Goal: Task Accomplishment & Management: Manage account settings

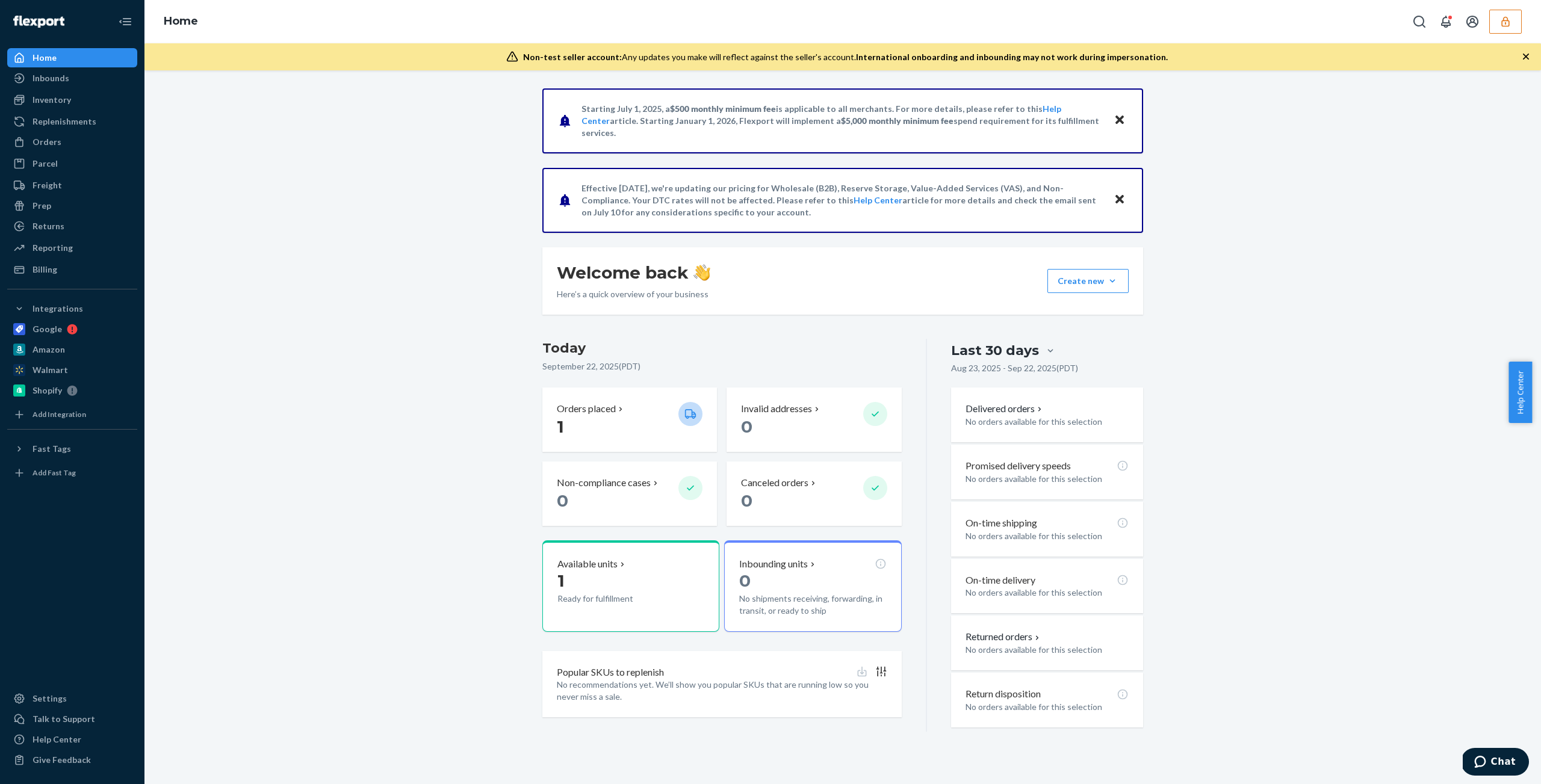
click at [1510, 23] on icon "button" at bounding box center [1505, 21] width 12 height 12
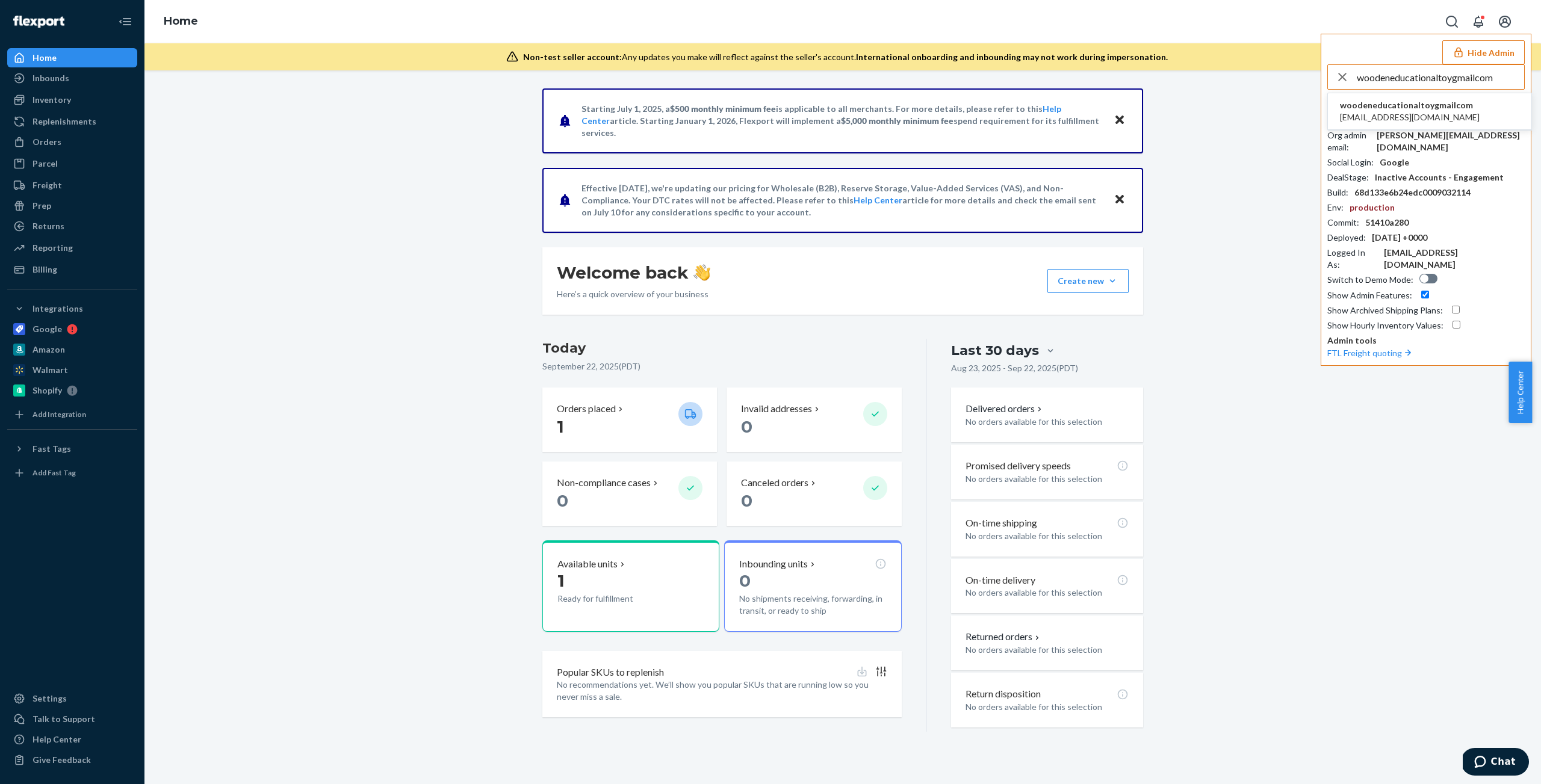
type input "woodeneducationaltoygmailcom"
click at [1387, 111] on span "[EMAIL_ADDRESS][DOMAIN_NAME]" at bounding box center [1410, 117] width 140 height 12
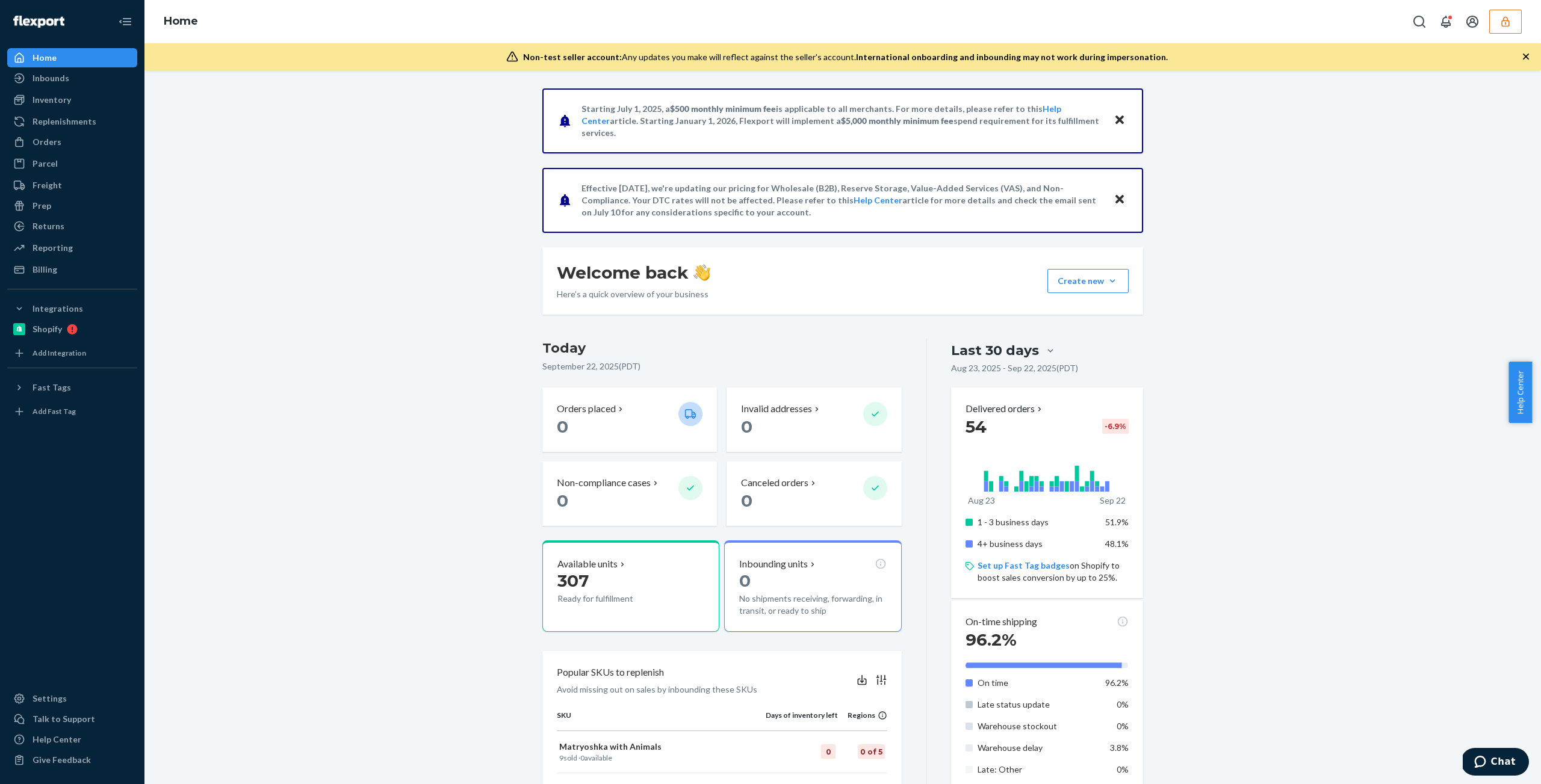
click at [396, 378] on div "Starting July 1, 2025, a $500 monthly minimum fee is applicable to all merchant…" at bounding box center [842, 580] width 1378 height 986
click at [74, 103] on div "Inventory" at bounding box center [72, 100] width 127 height 17
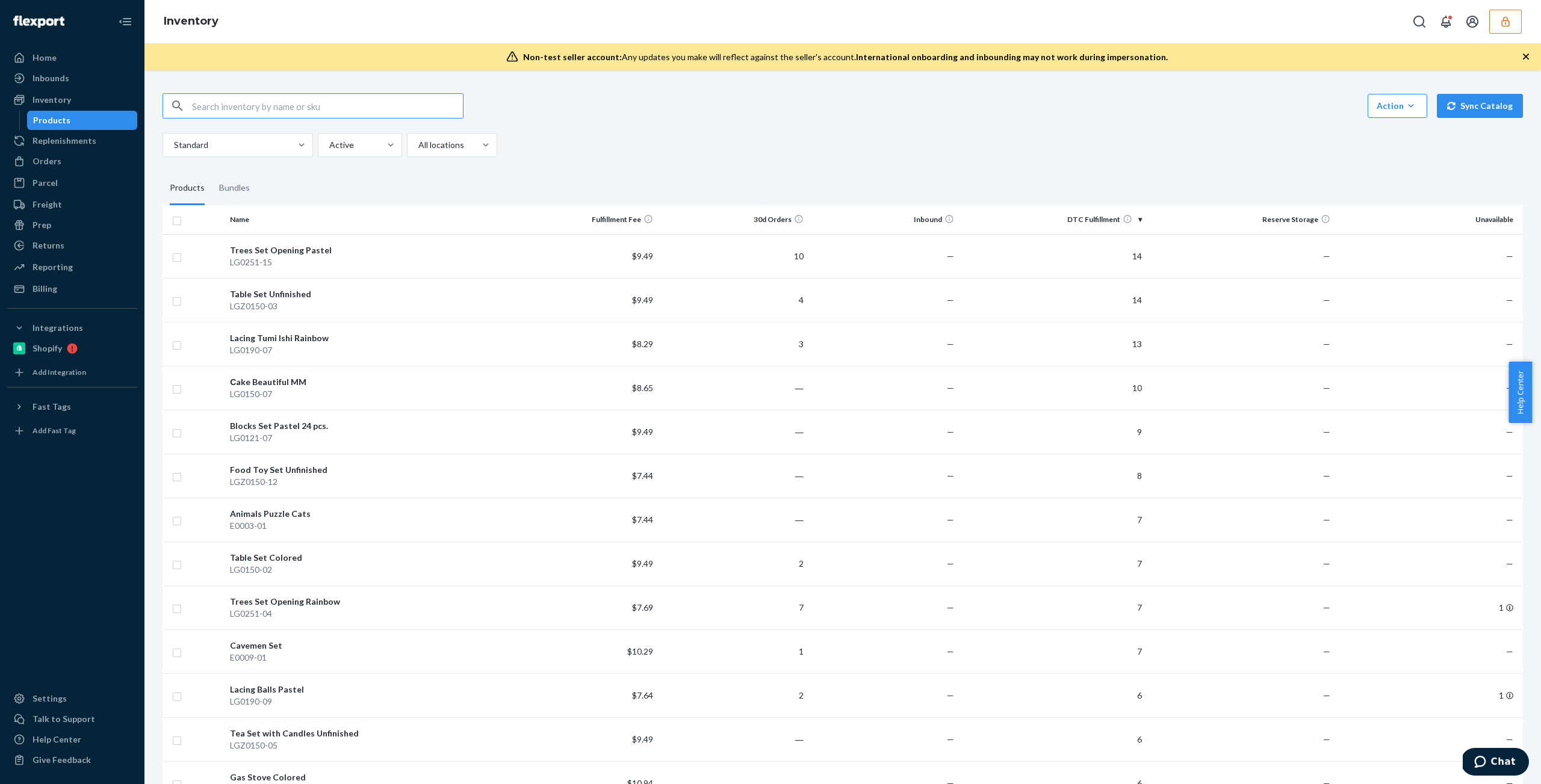
click at [299, 103] on input "text" at bounding box center [327, 105] width 271 height 24
paste input "DD4Z6HVX7KJ"
type input "DD4Z6HVX7KJ"
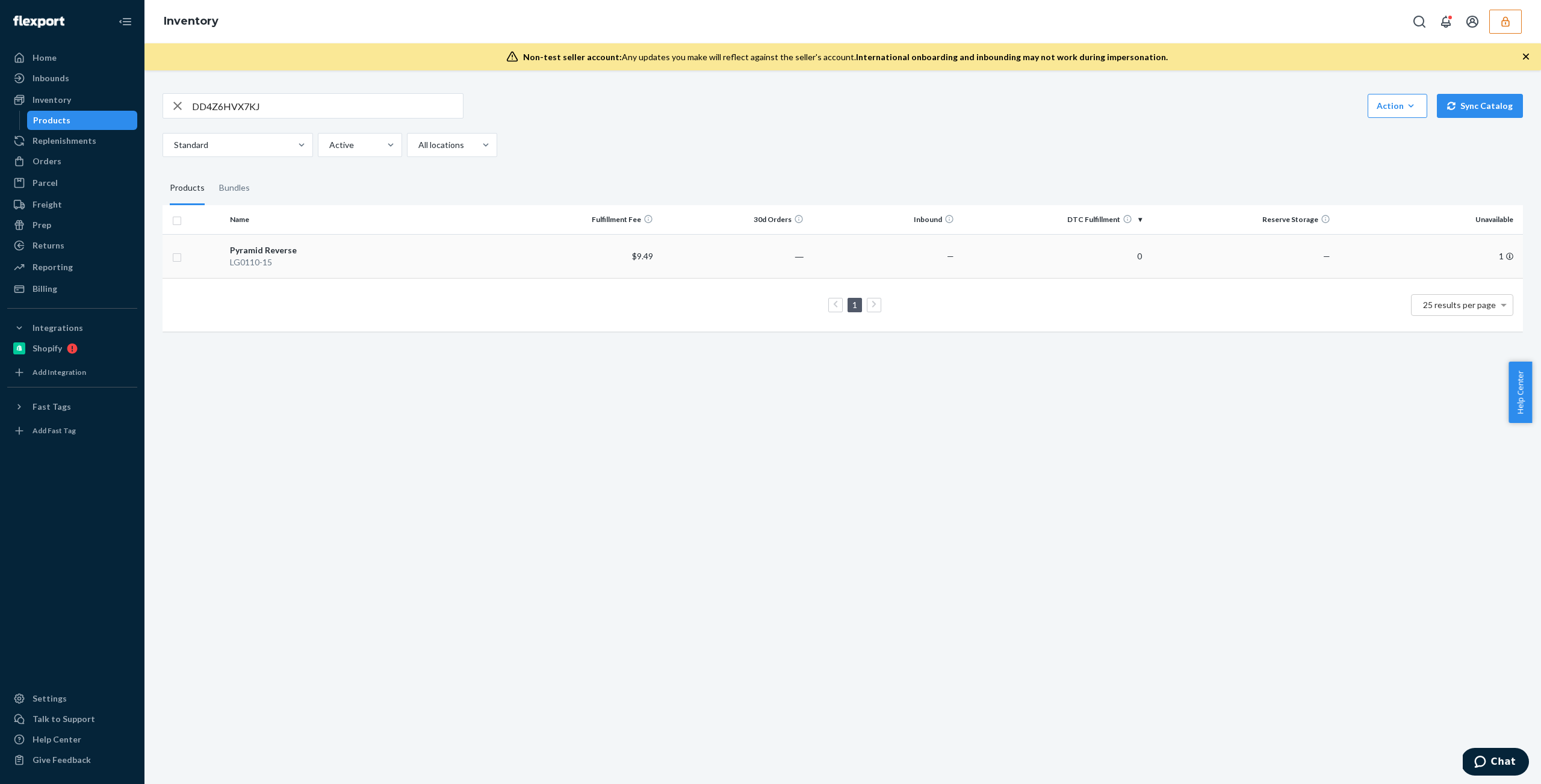
click at [307, 273] on td "Pyramid Reverse LG0110-15" at bounding box center [365, 256] width 282 height 44
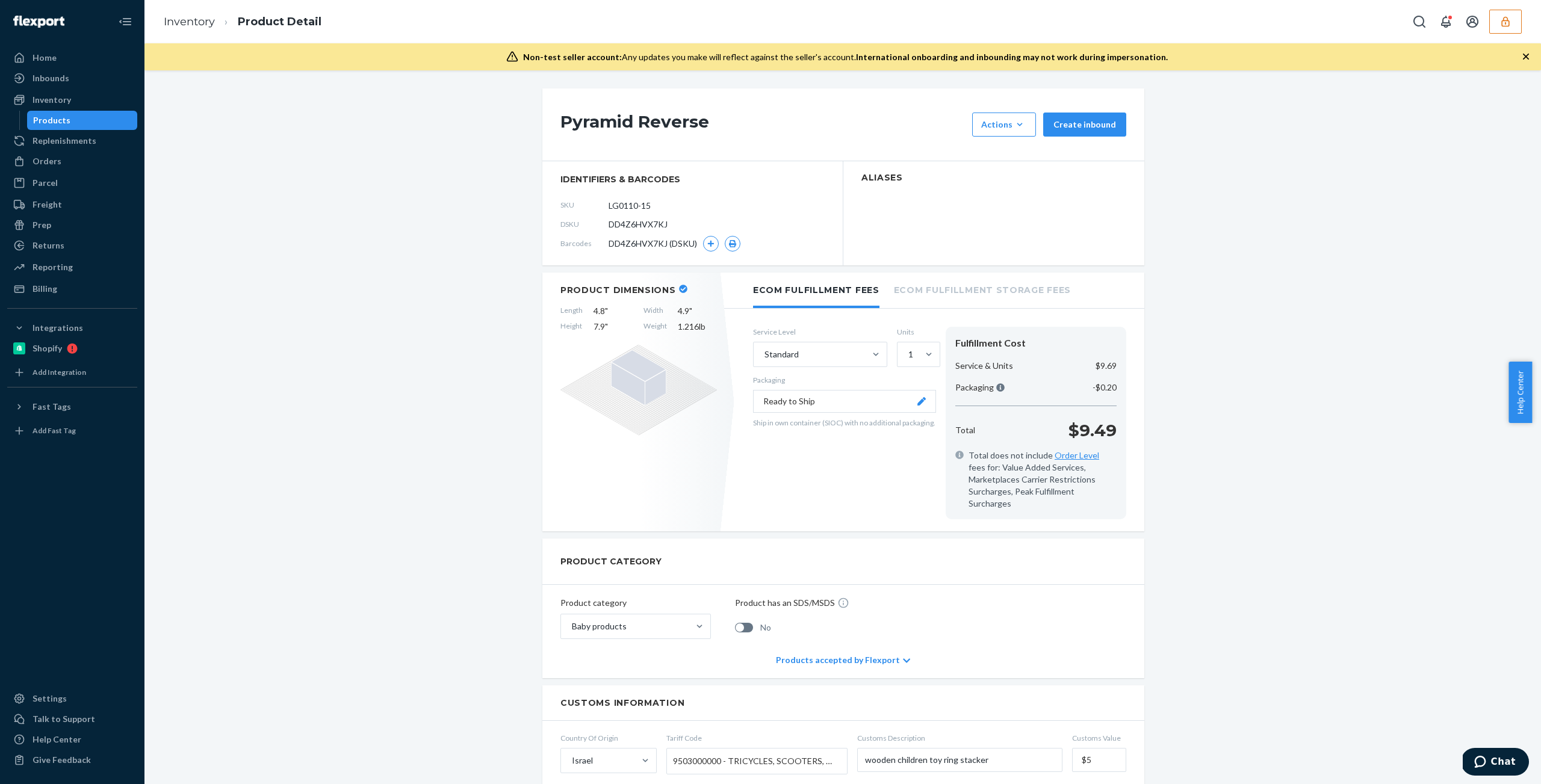
click at [1504, 19] on icon "button" at bounding box center [1505, 21] width 8 height 11
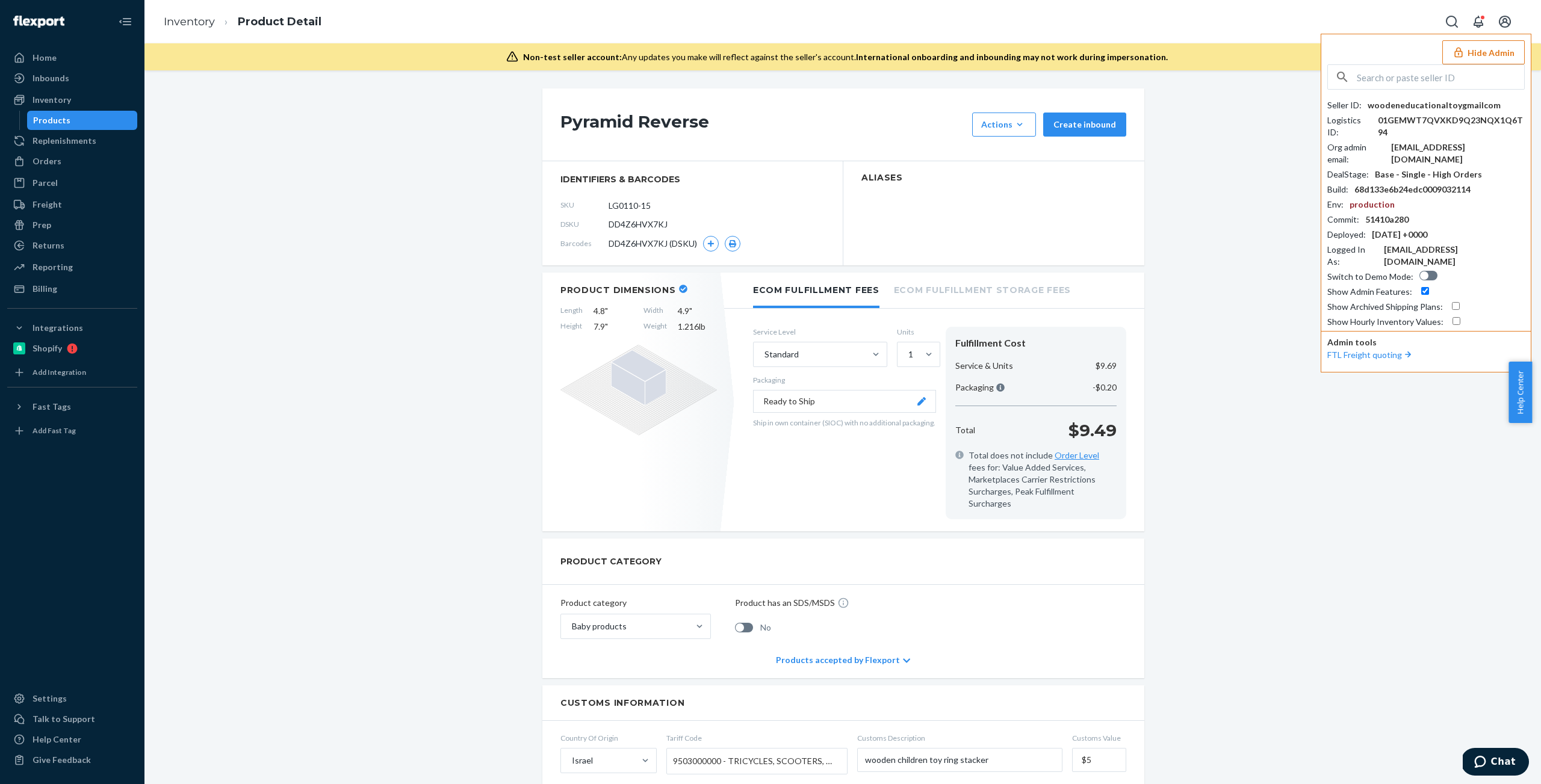
click at [1257, 120] on div "Pyramid Reverse Actions Hide Request removal Create inbound identifiers & barco…" at bounding box center [842, 724] width 1378 height 1273
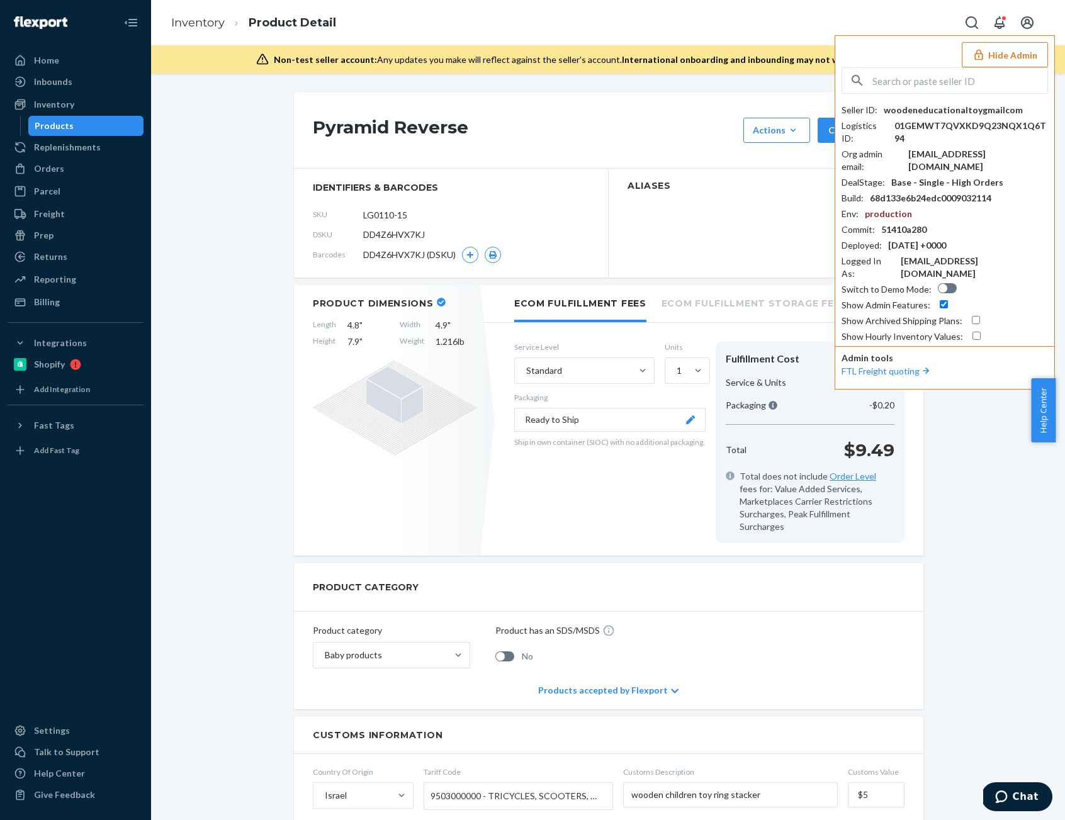
click at [975, 332] on input "checkbox" at bounding box center [976, 336] width 8 height 8
checkbox input "true"
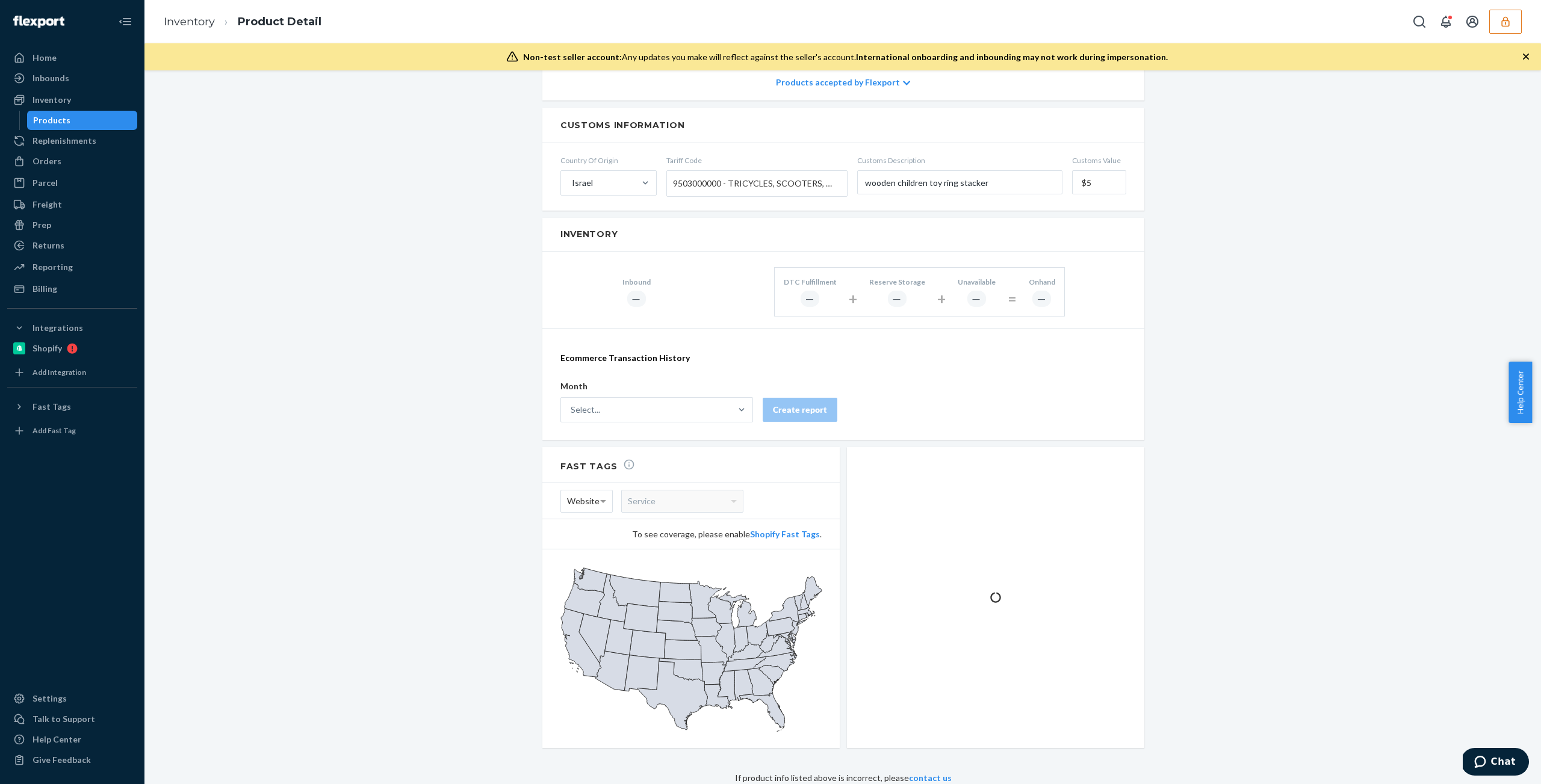
scroll to position [565, 0]
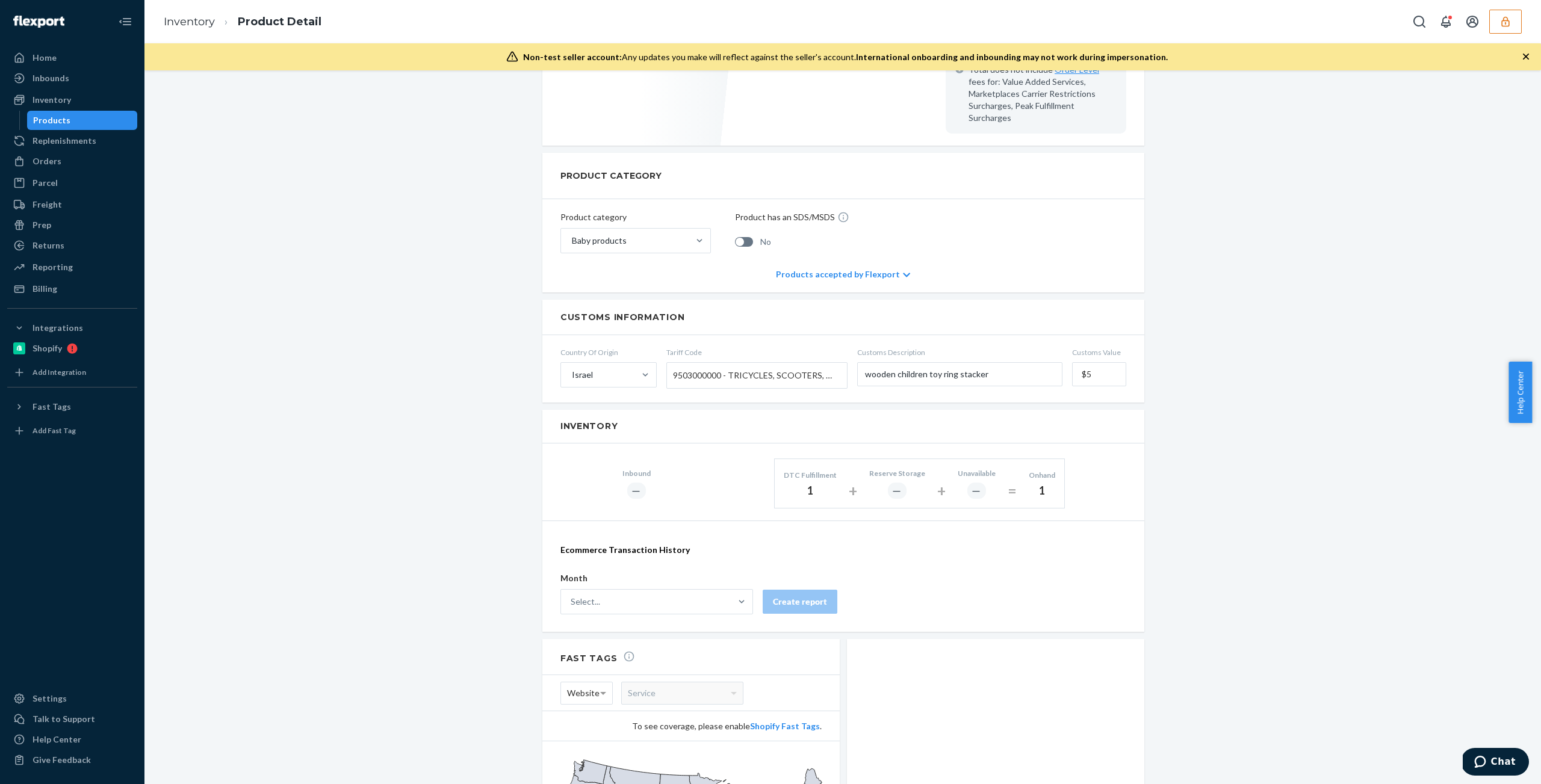
scroll to position [530, 0]
